Goal: Information Seeking & Learning: Learn about a topic

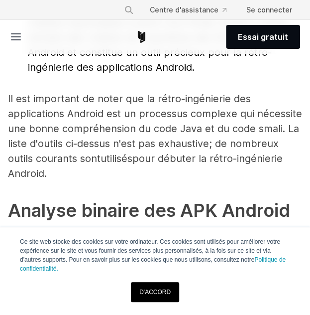
scroll to position [1317, 0]
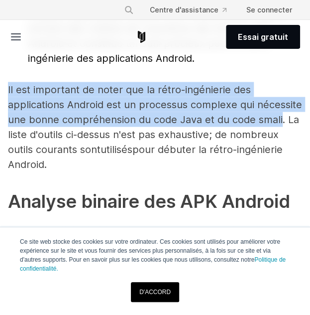
drag, startPoint x: 8, startPoint y: 86, endPoint x: 280, endPoint y: 114, distance: 273.6
click at [280, 114] on font "Il est important de noter que la rétro-ingénierie des applications Android est …" at bounding box center [155, 111] width 295 height 57
copy font "Il est important de noter que la rétro-ingénierie des applications Android est …"
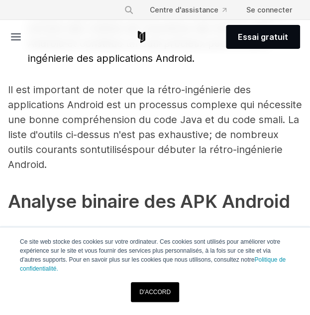
click at [158, 154] on p "Il est important de noter que la rétro-ingénierie des applications Android est …" at bounding box center [155, 127] width 295 height 90
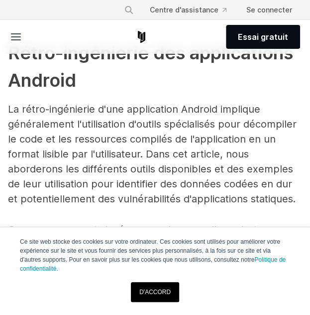
scroll to position [400, 0]
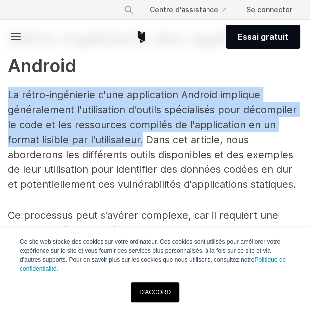
drag, startPoint x: 8, startPoint y: 93, endPoint x: 143, endPoint y: 137, distance: 141.4
click at [143, 137] on font "La rétro-ingénierie d'une application Android implique généralement l'utilisati…" at bounding box center [152, 139] width 289 height 102
copy font "La rétro-ingénierie d'une application Android implique généralement l'utilisati…"
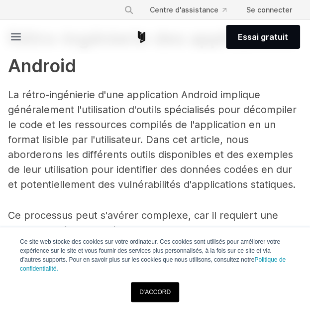
click at [264, 146] on p "La rétro-ingénierie d'une application Android implique généralement l'utilisati…" at bounding box center [155, 139] width 295 height 105
click at [68, 174] on font "La rétro-ingénierie d'une application Android implique généralement l'utilisati…" at bounding box center [152, 139] width 289 height 102
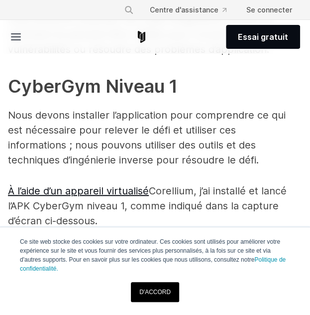
scroll to position [1975, 0]
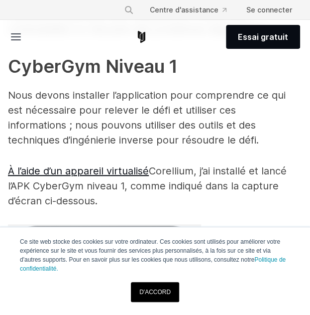
click at [123, 108] on font "Nous devons installer l’application pour comprendre ce qui est nécessaire pour …" at bounding box center [147, 117] width 278 height 57
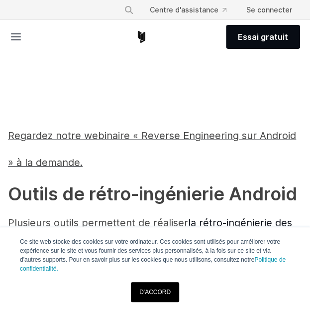
scroll to position [779, 0]
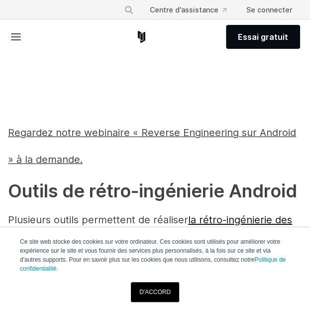
click at [154, 283] on link "D'ACCORD" at bounding box center [155, 292] width 48 height 20
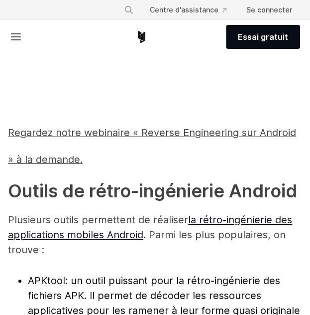
click at [175, 155] on h2 "Regardez notre webinaire « Reverse Engineering sur Android » à la demande." at bounding box center [155, 143] width 295 height 54
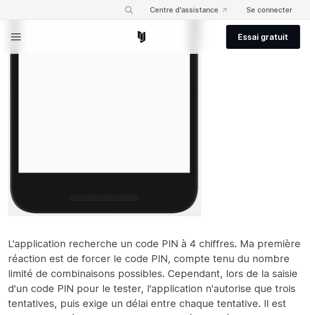
scroll to position [2374, 0]
